Goal: Information Seeking & Learning: Check status

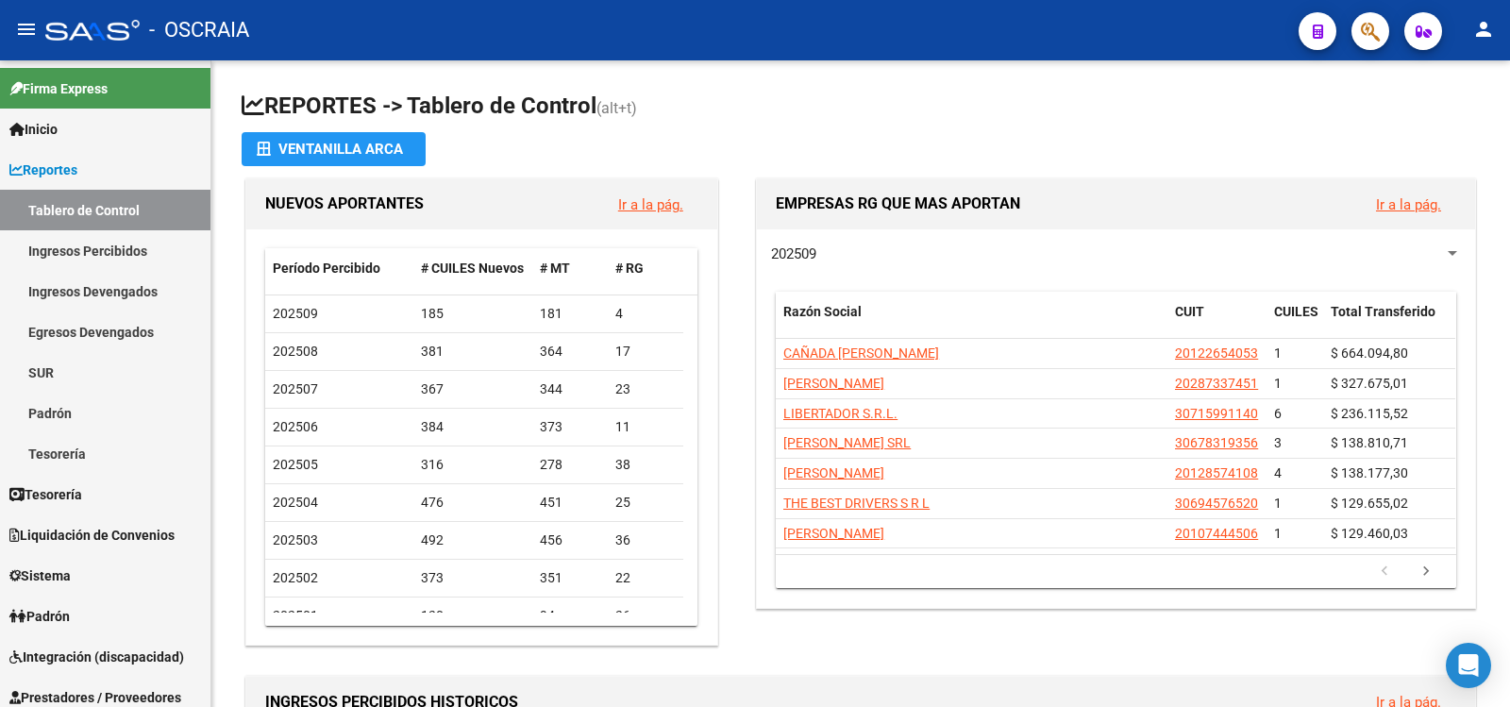
click at [1377, 18] on span "button" at bounding box center [1370, 31] width 19 height 39
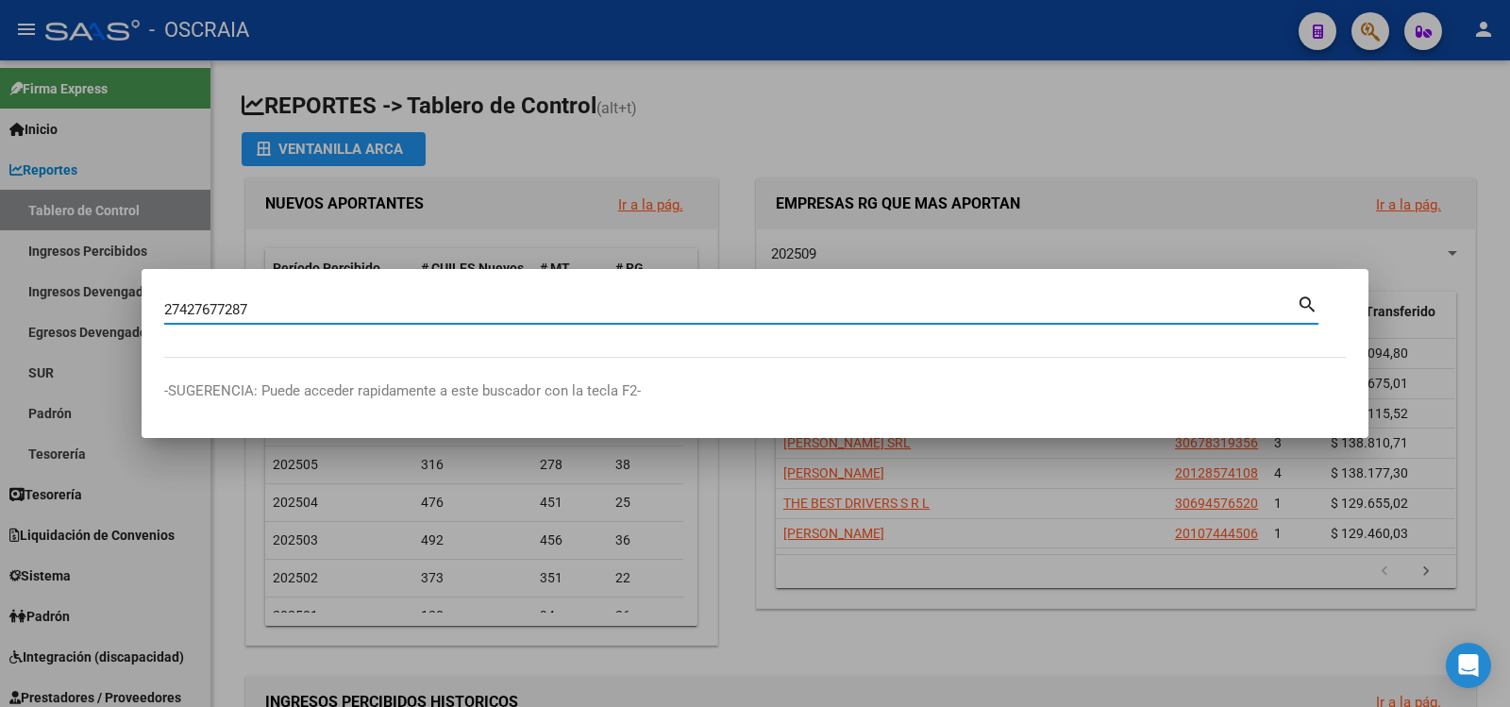
type input "27427677287"
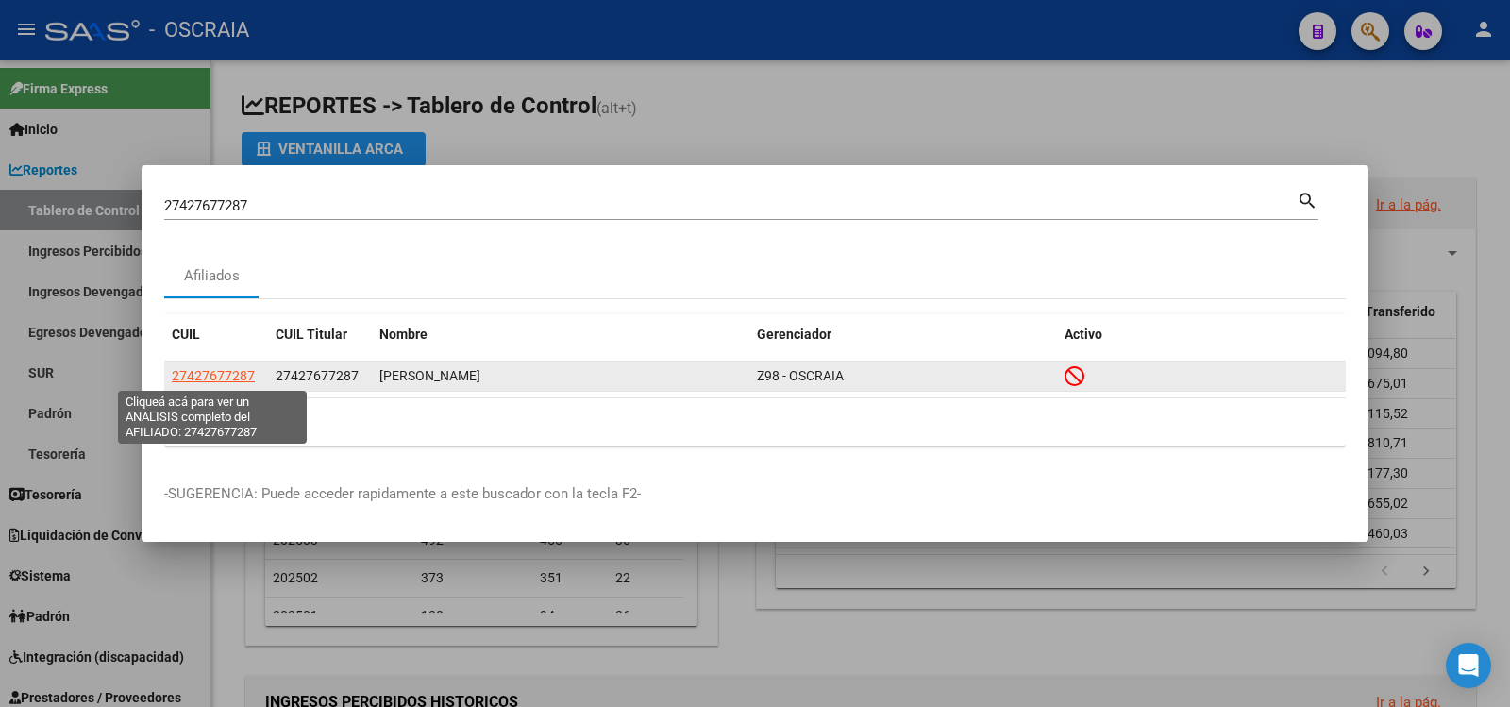
click at [218, 371] on span "27427677287" at bounding box center [213, 375] width 83 height 15
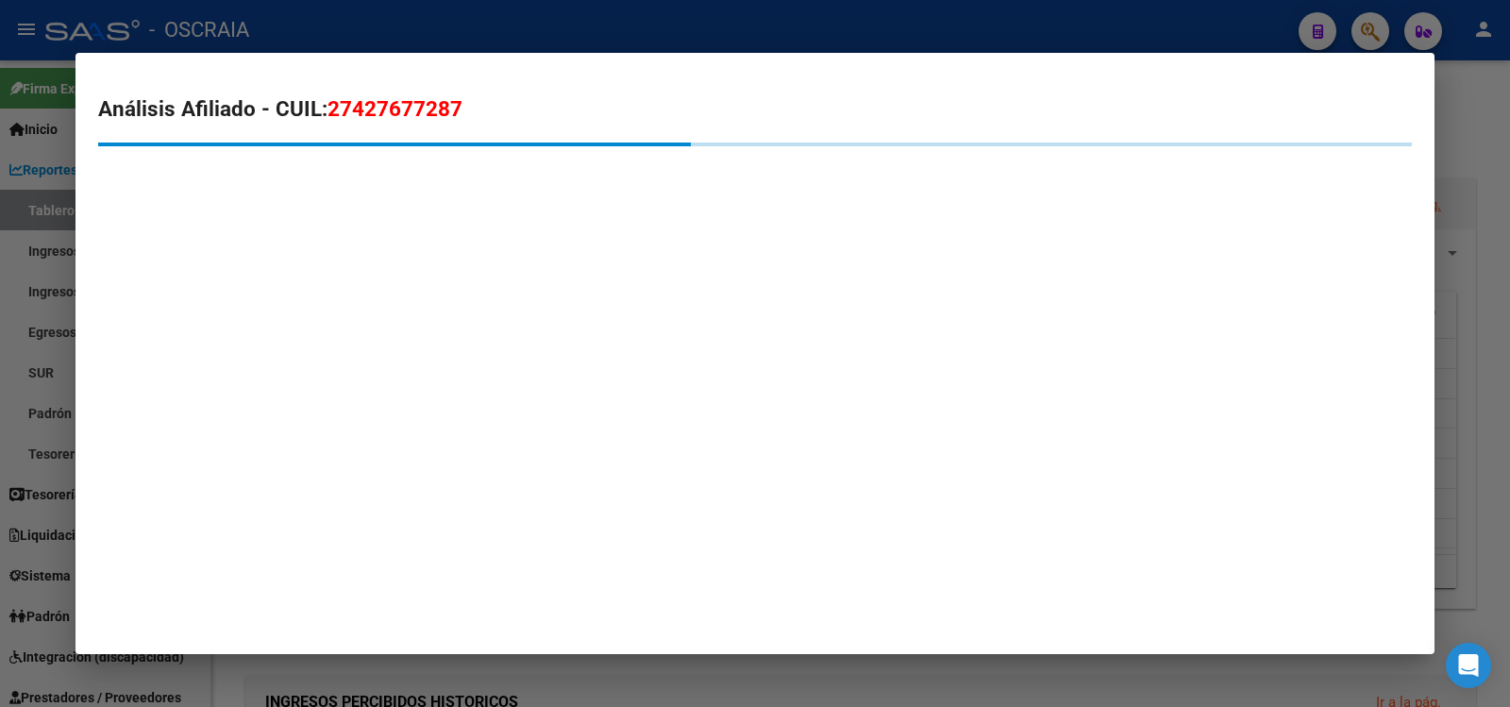
click at [369, 106] on span "27427677287" at bounding box center [394, 108] width 135 height 25
click at [370, 106] on span "27427677287" at bounding box center [394, 108] width 135 height 25
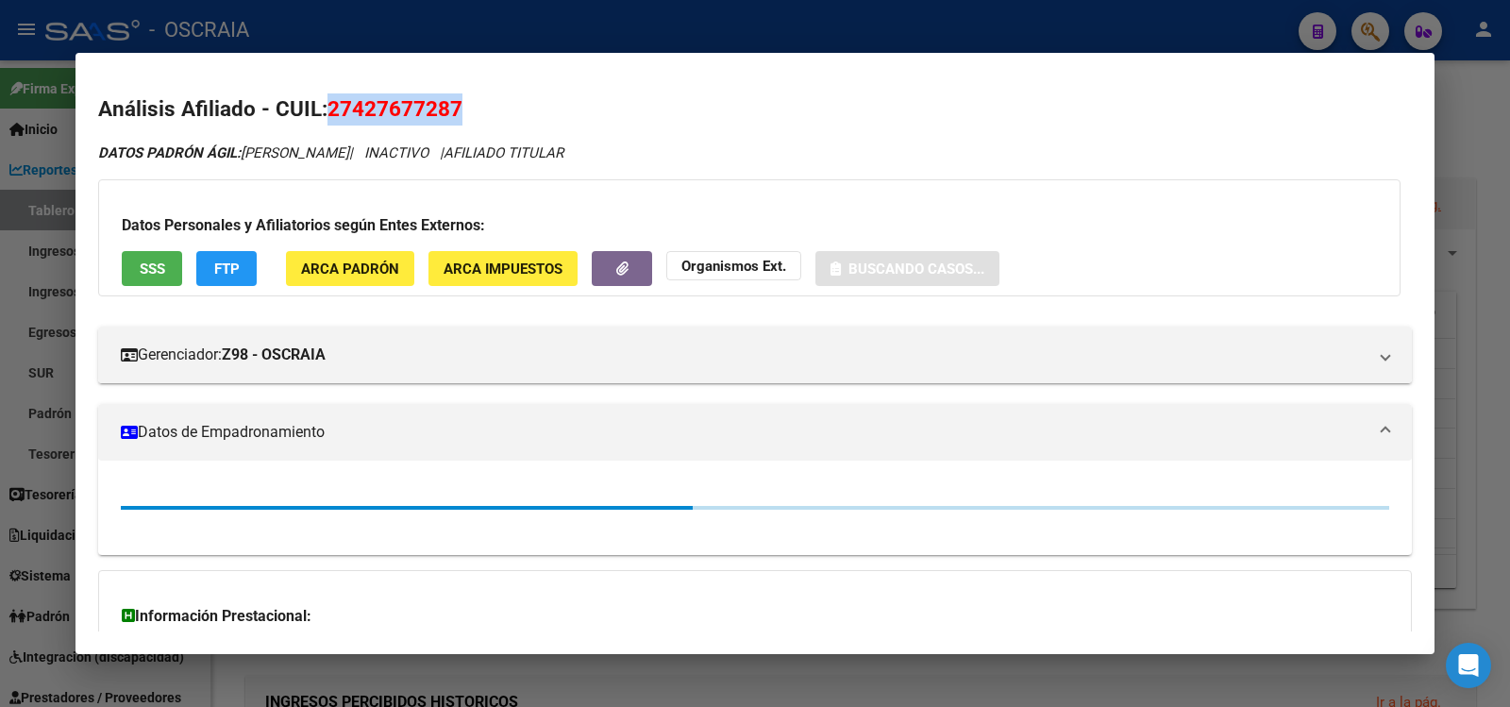
copy span "27427677287"
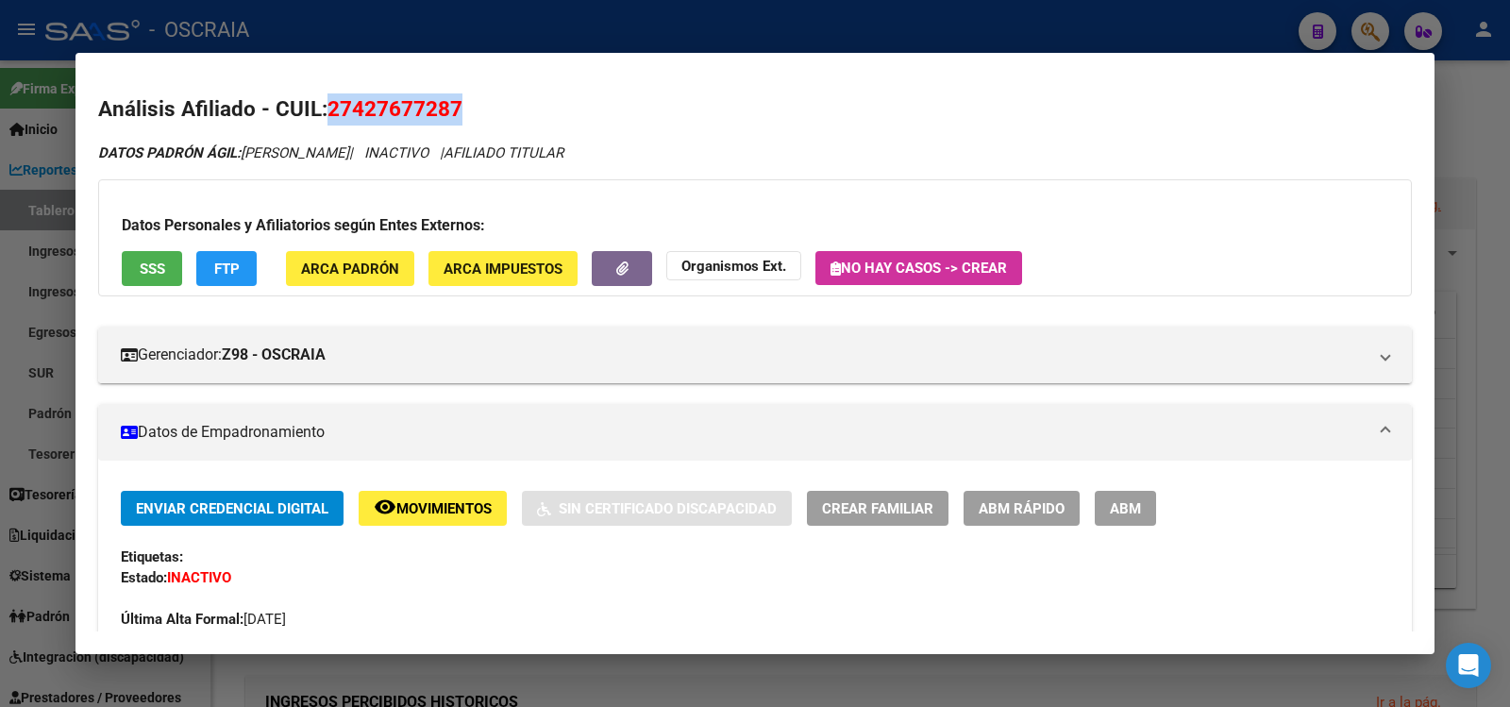
click at [176, 269] on button "SSS" at bounding box center [152, 268] width 60 height 35
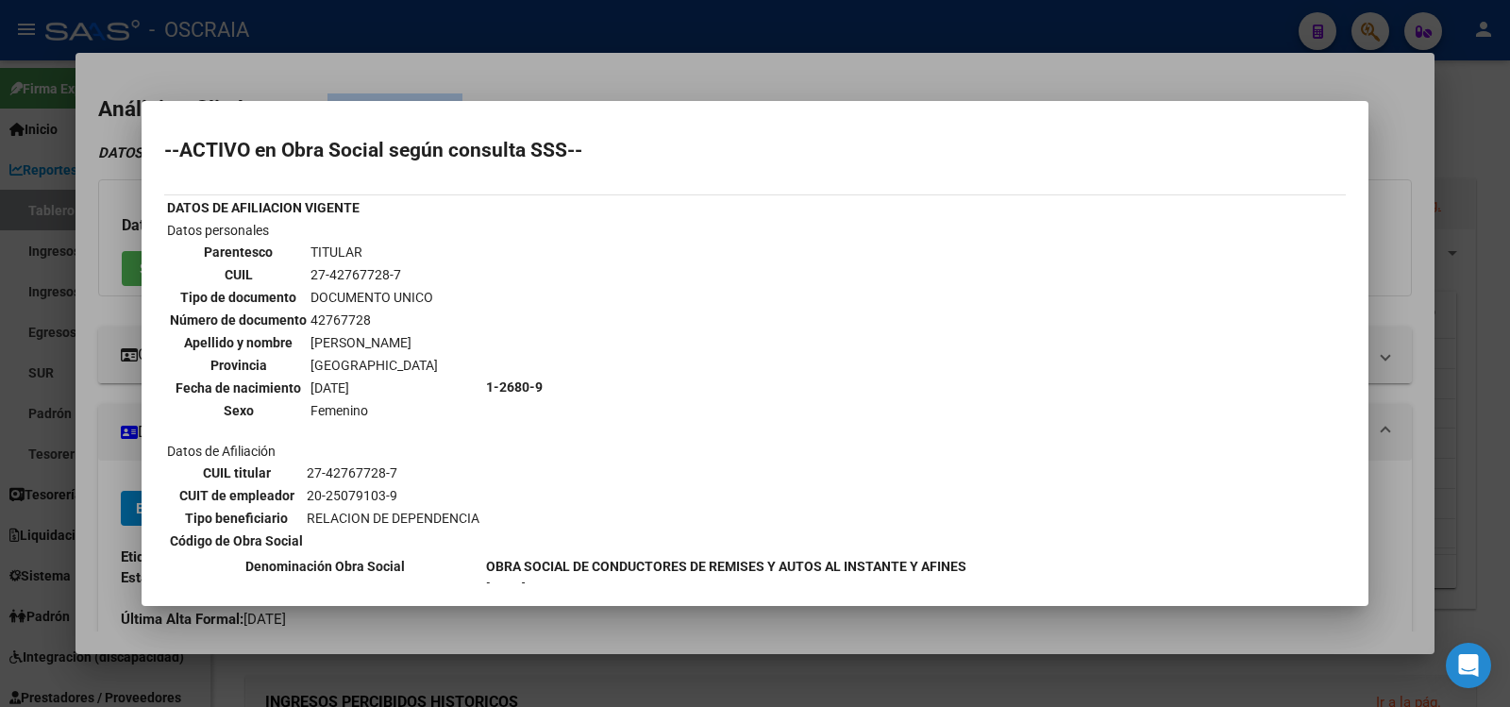
click at [376, 277] on td "27-42767728-7" at bounding box center [374, 274] width 129 height 21
click at [375, 278] on td "27-42767728-7" at bounding box center [374, 274] width 129 height 21
click at [374, 278] on td "27-42767728-7" at bounding box center [374, 274] width 129 height 21
copy tbody "27-42767728-7"
click at [466, 80] on div at bounding box center [755, 353] width 1510 height 707
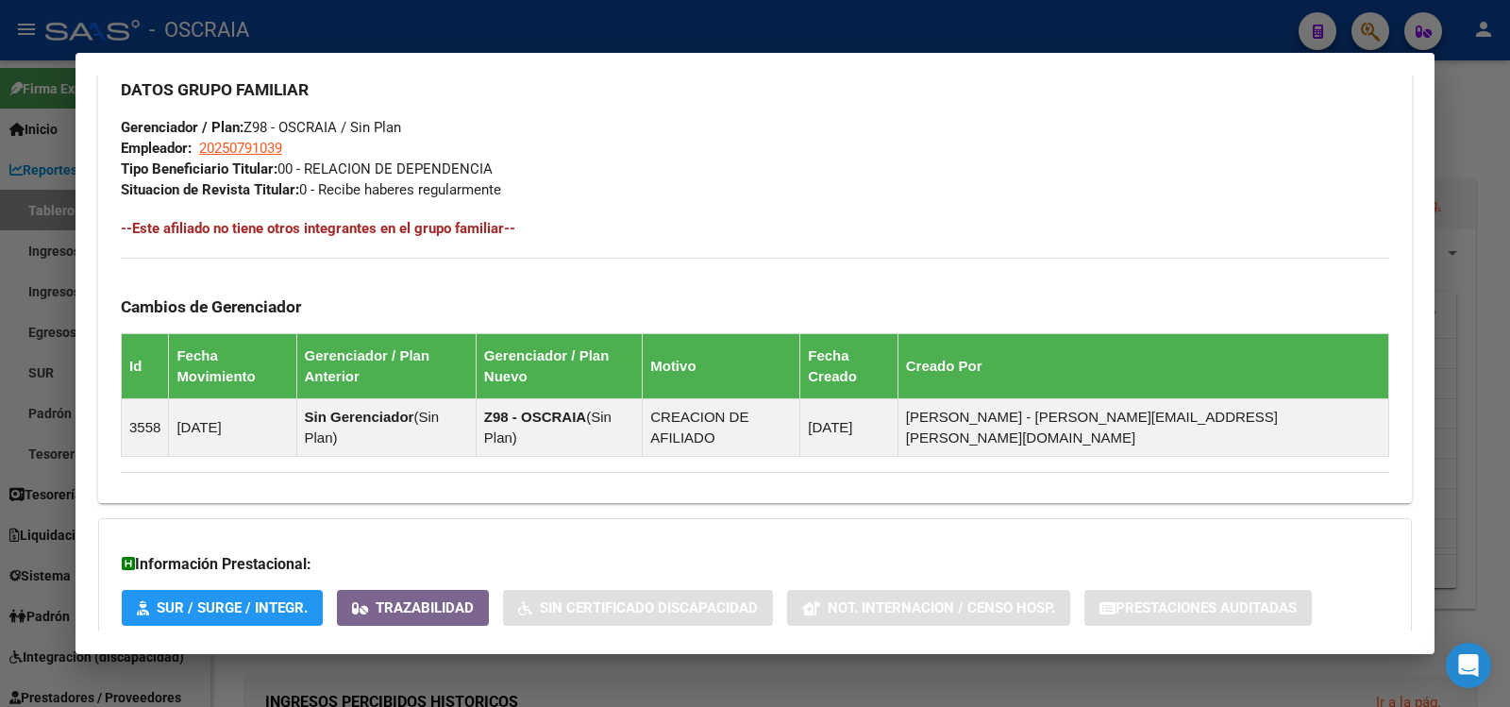
scroll to position [1022, 0]
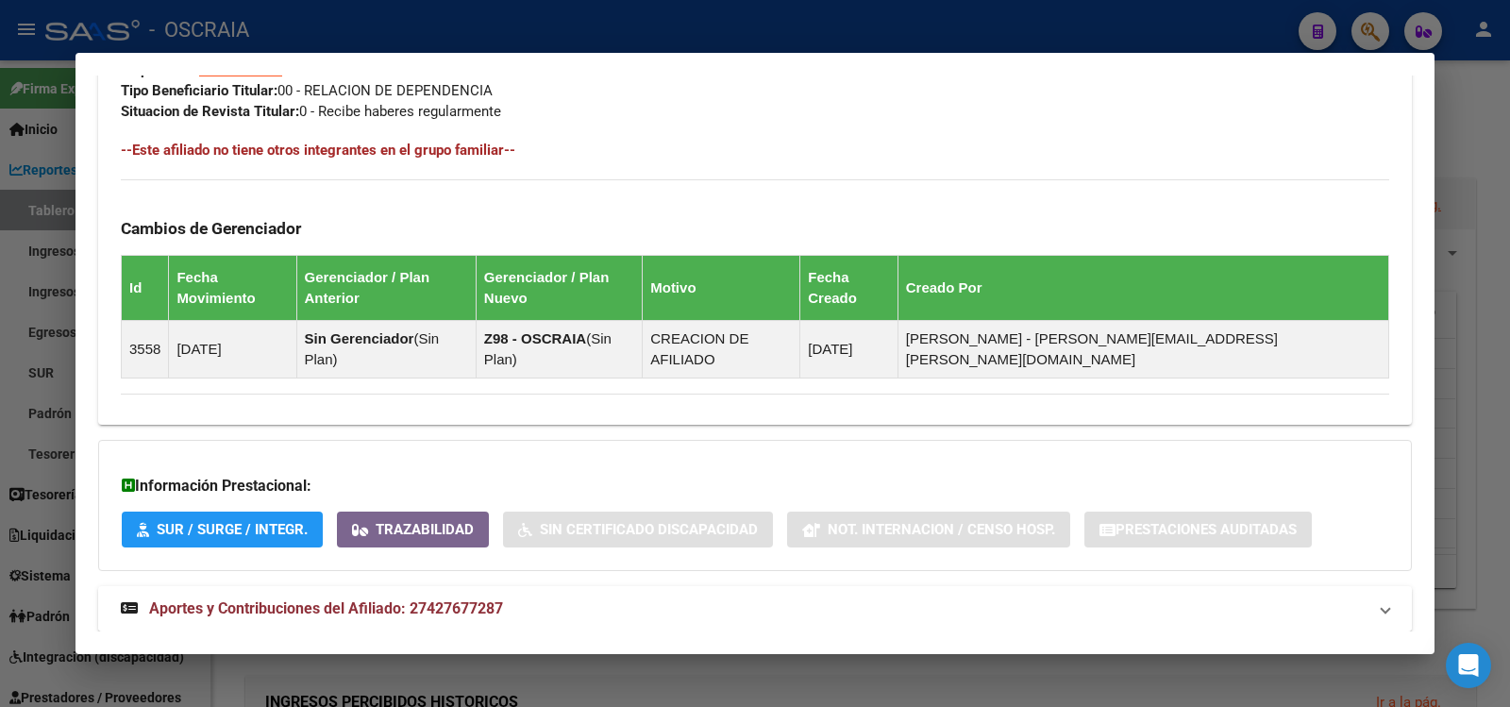
click at [502, 586] on mat-expansion-panel-header "Aportes y Contribuciones del Afiliado: 27427677287" at bounding box center [755, 608] width 1314 height 45
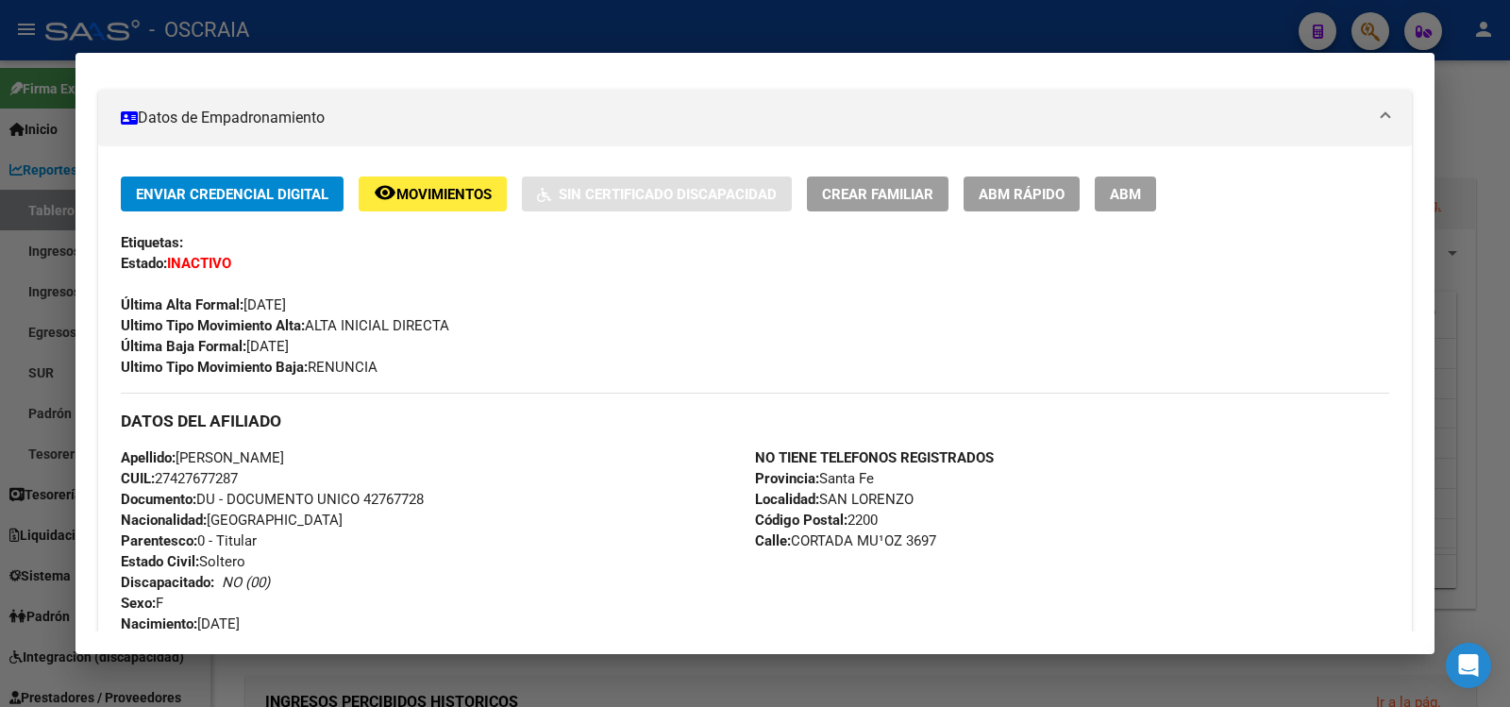
scroll to position [0, 0]
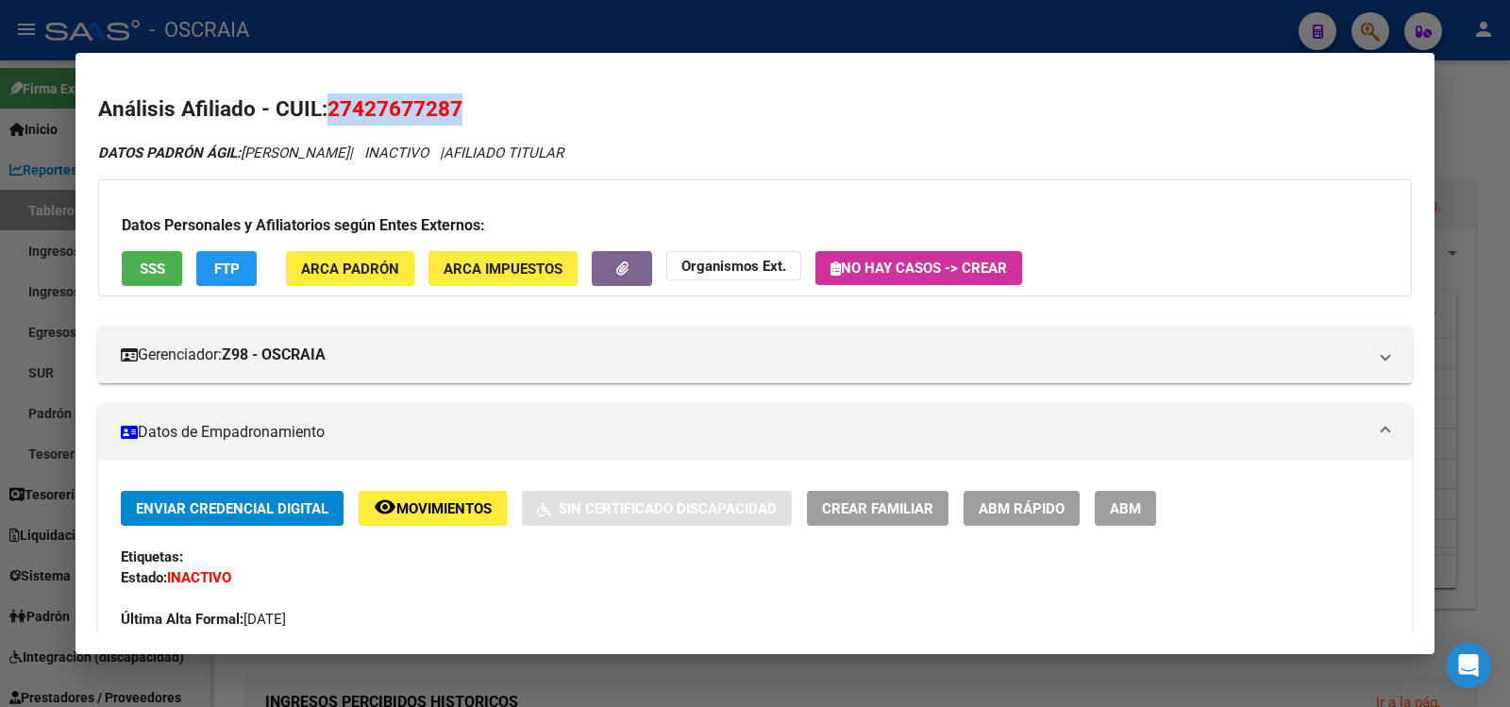
click at [406, 93] on h2 "Análisis Afiliado - CUIL: 27427677287" at bounding box center [755, 109] width 1314 height 32
click at [408, 93] on h2 "Análisis Afiliado - CUIL: 27427677287" at bounding box center [755, 109] width 1314 height 32
click at [413, 102] on span "27427677287" at bounding box center [394, 108] width 135 height 25
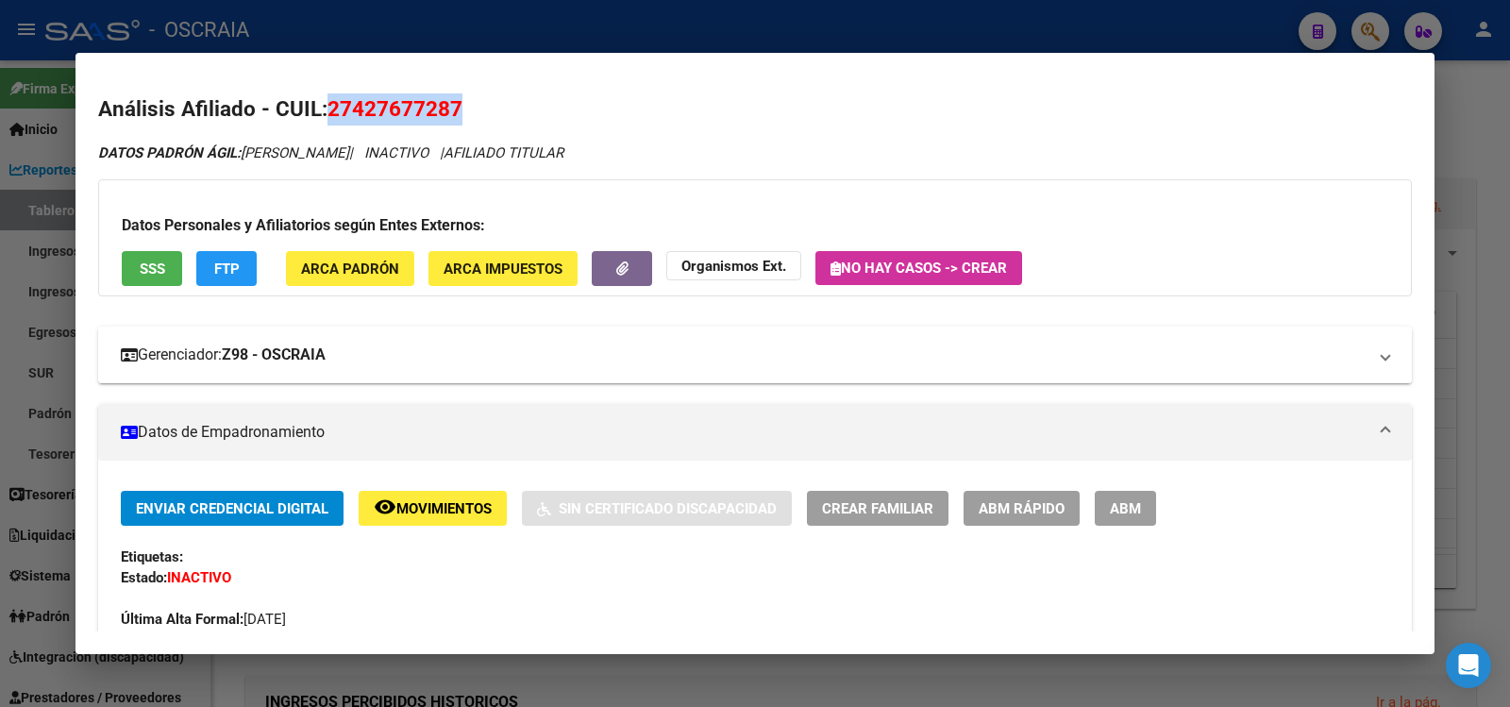
scroll to position [314, 0]
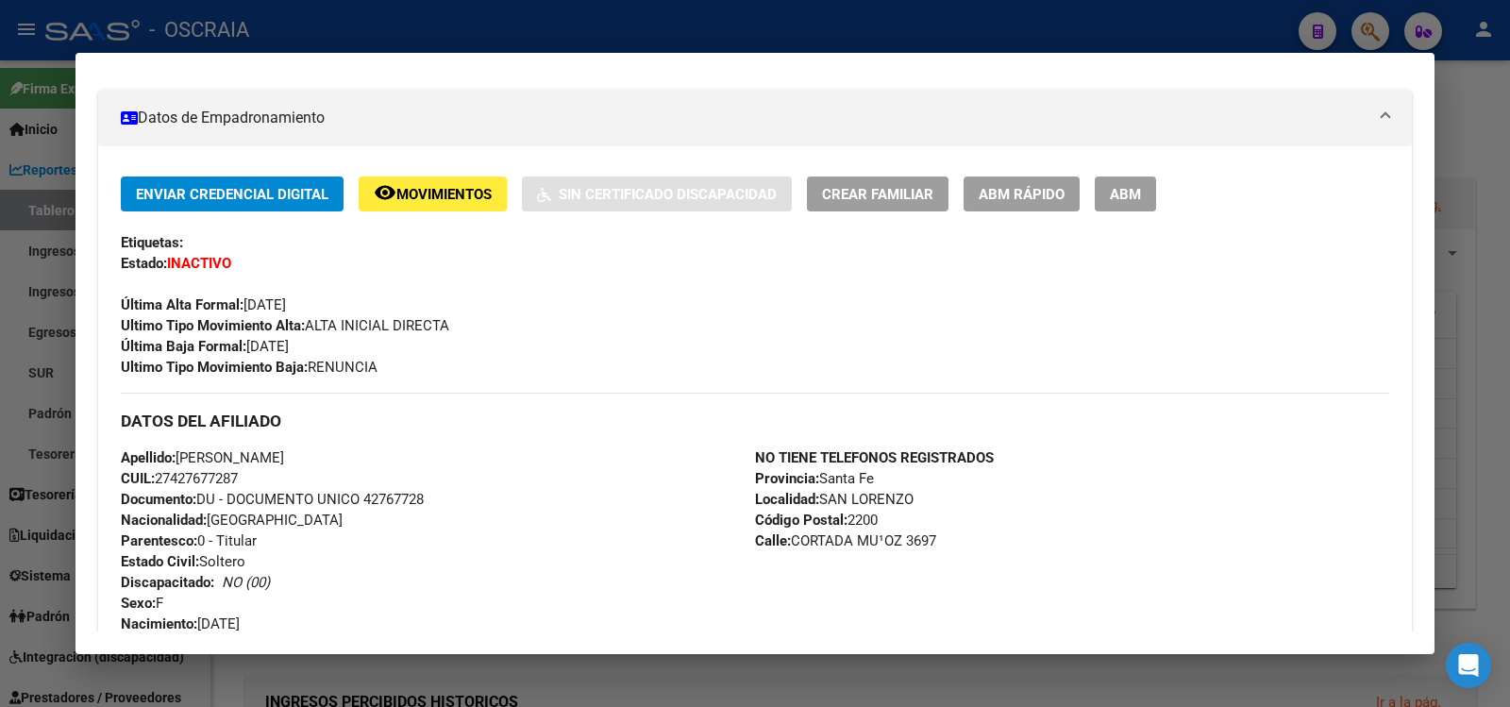
drag, startPoint x: 246, startPoint y: 345, endPoint x: 320, endPoint y: 355, distance: 74.2
click at [289, 355] on span "Última Baja Formal: [DATE]" at bounding box center [205, 346] width 168 height 17
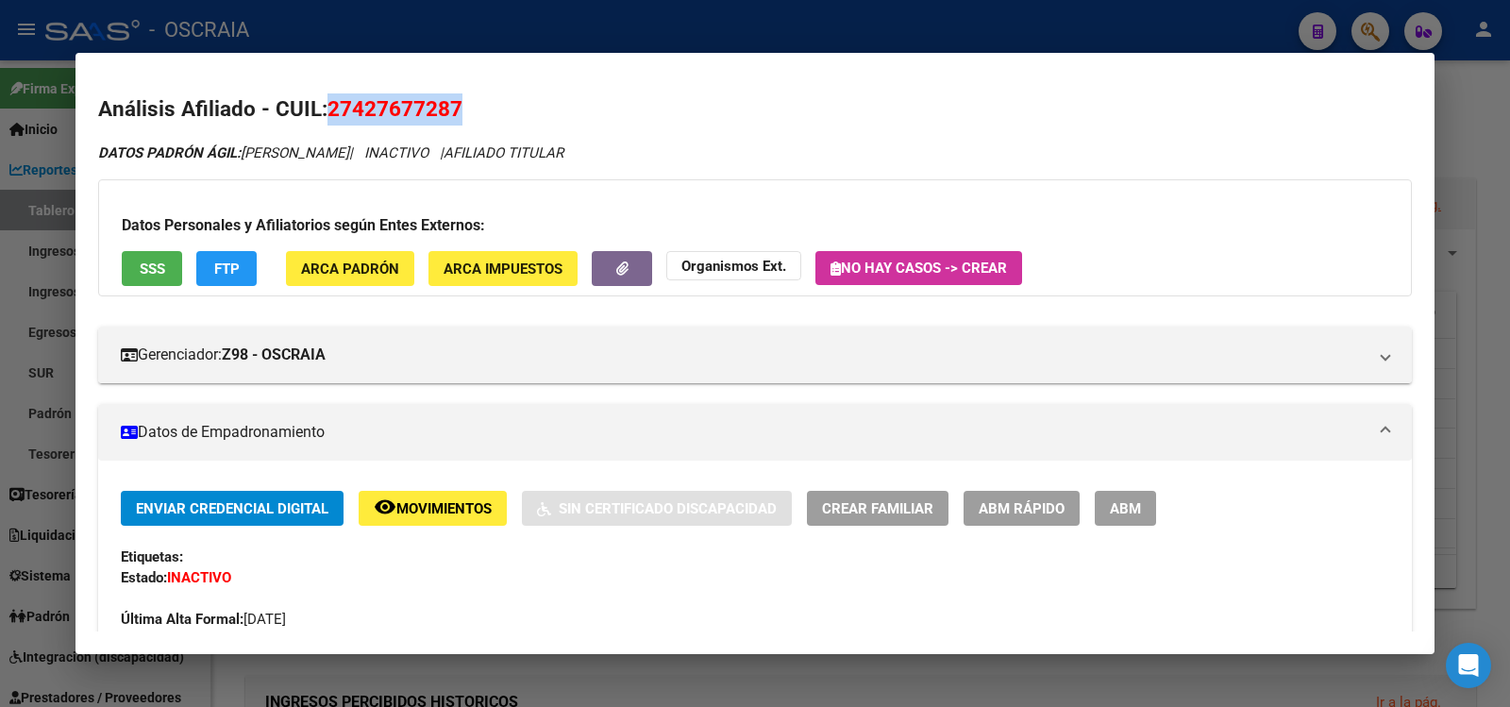
click at [369, 83] on mat-dialog-content "Análisis Afiliado - CUIL: 27427677287 DATOS PADRÓN ÁGIL: [PERSON_NAME] | INACTI…" at bounding box center [755, 354] width 1359 height 556
click at [373, 93] on h2 "Análisis Afiliado - CUIL: 27427677287" at bounding box center [755, 109] width 1314 height 32
click at [373, 94] on h2 "Análisis Afiliado - CUIL: 27427677287" at bounding box center [755, 109] width 1314 height 32
copy span "27427677287"
click at [232, 273] on span "FTP" at bounding box center [226, 268] width 25 height 17
